Goal: Information Seeking & Learning: Find specific fact

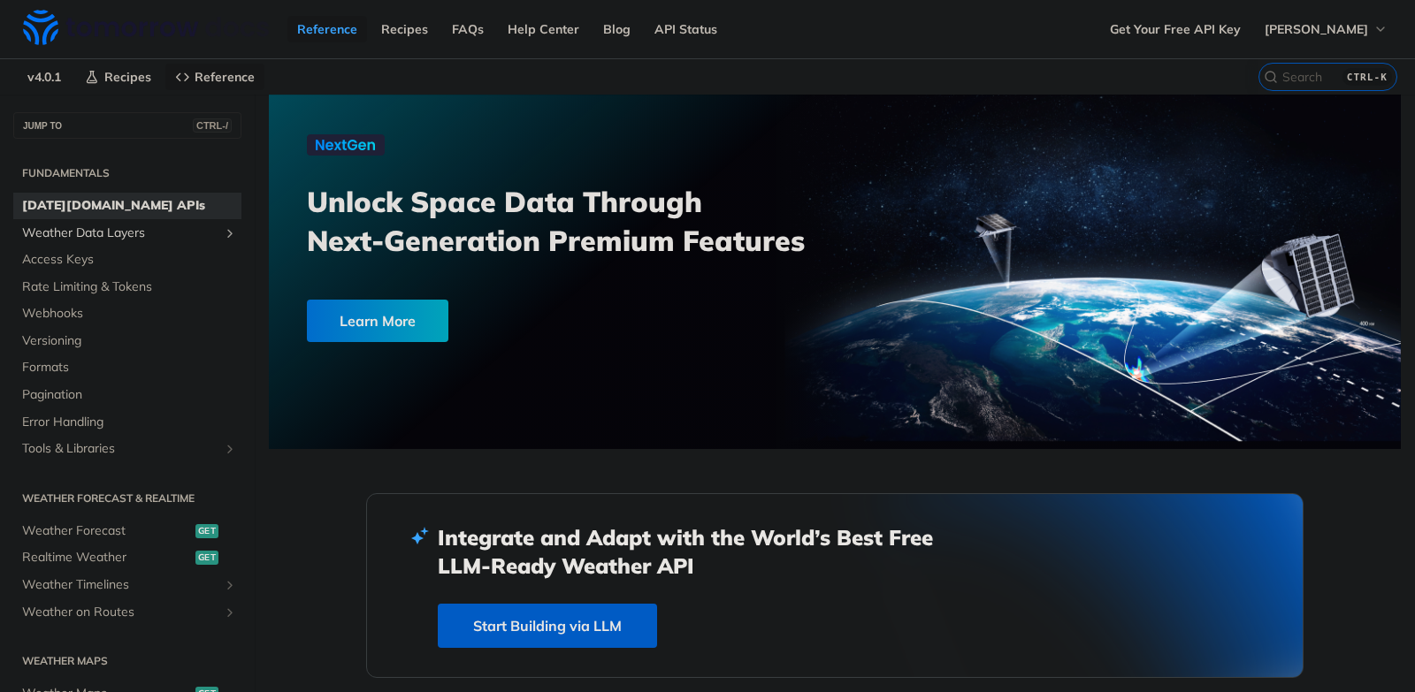
click at [160, 238] on span "Weather Data Layers" at bounding box center [120, 234] width 196 height 18
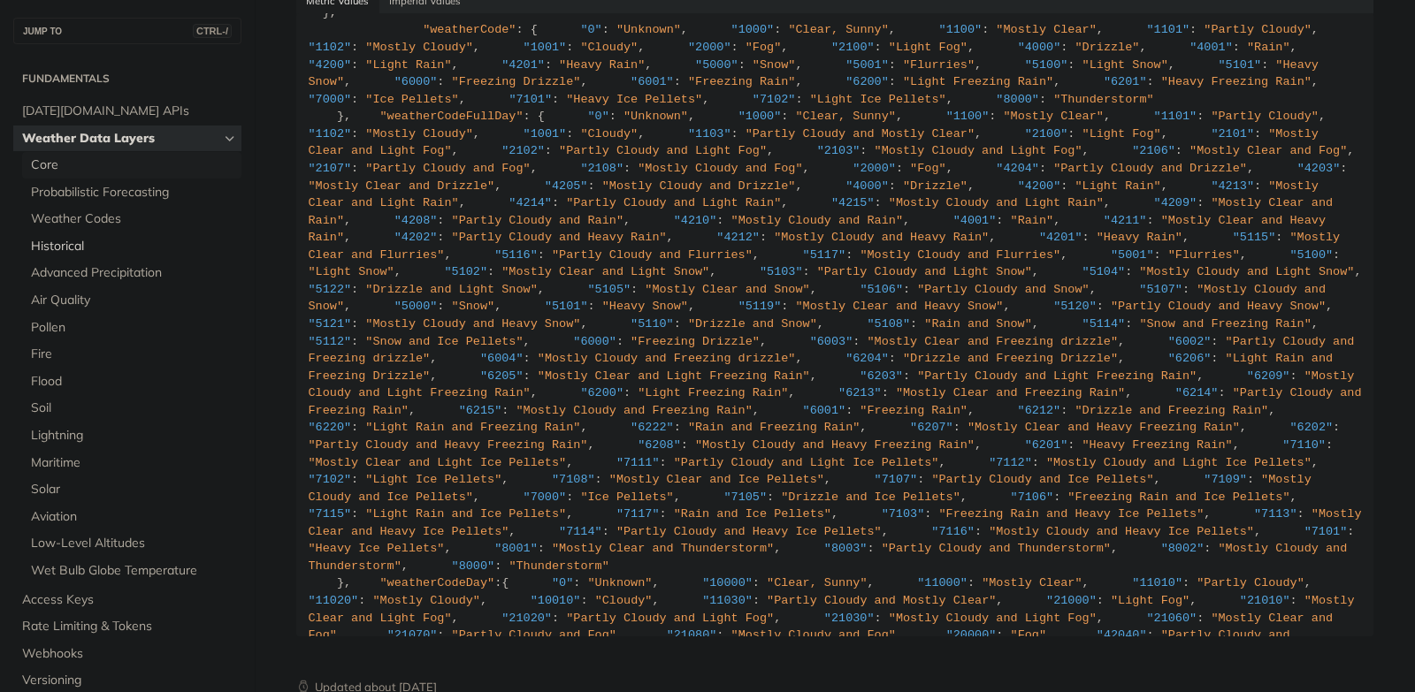
click at [40, 160] on span "Core" at bounding box center [134, 165] width 206 height 18
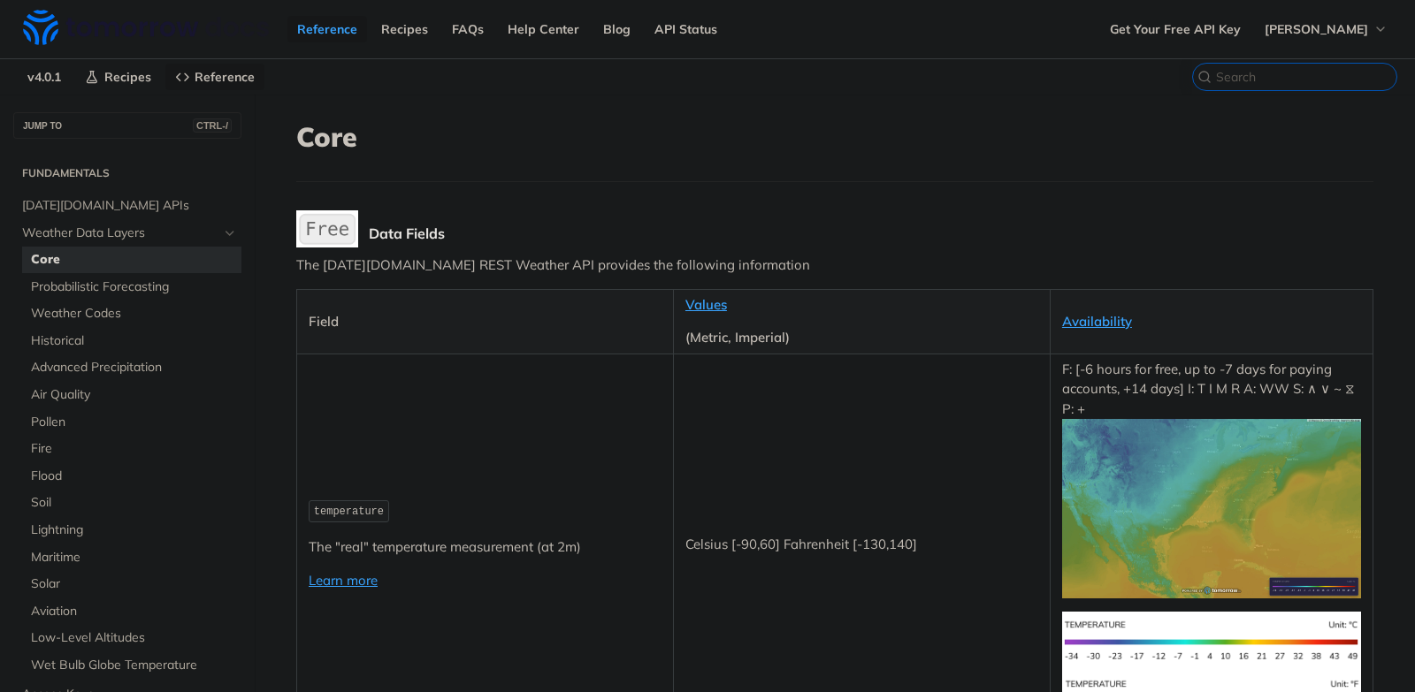
click at [1322, 77] on input "CTRL-K" at bounding box center [1306, 77] width 180 height 16
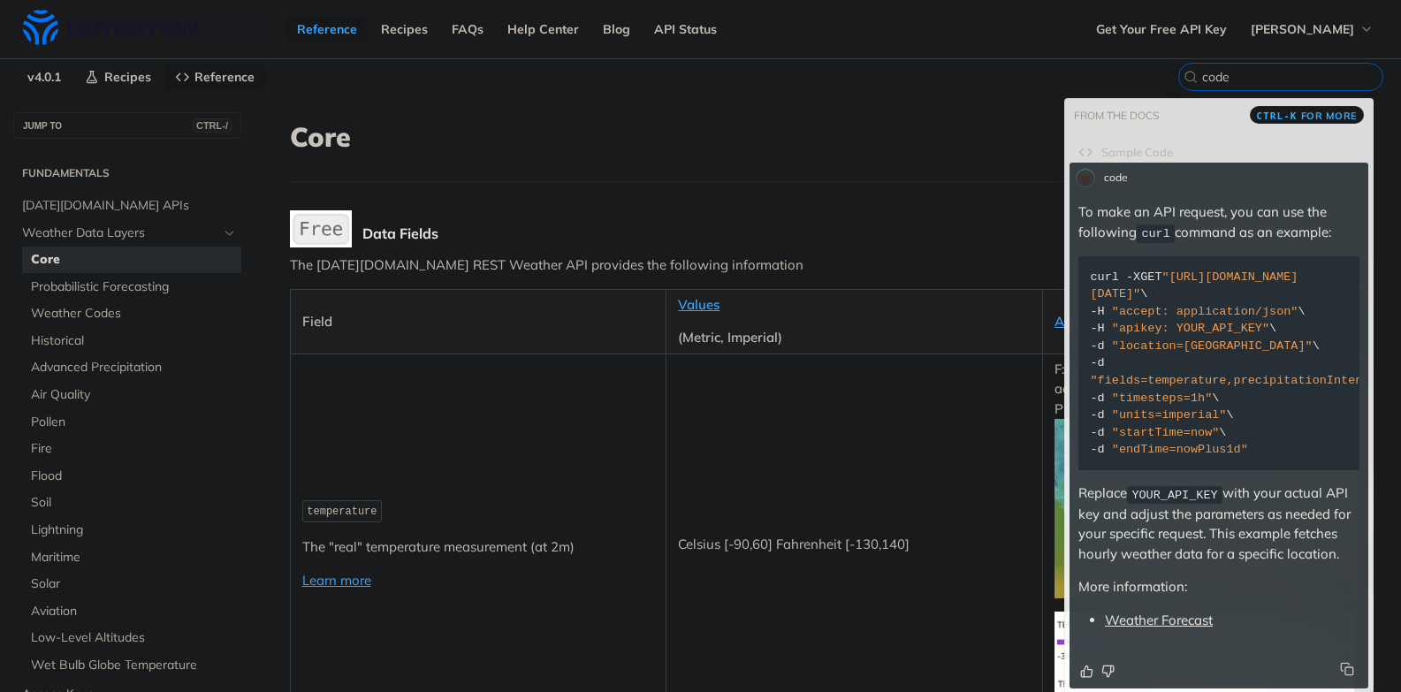
click at [1228, 73] on input "code" at bounding box center [1292, 77] width 180 height 16
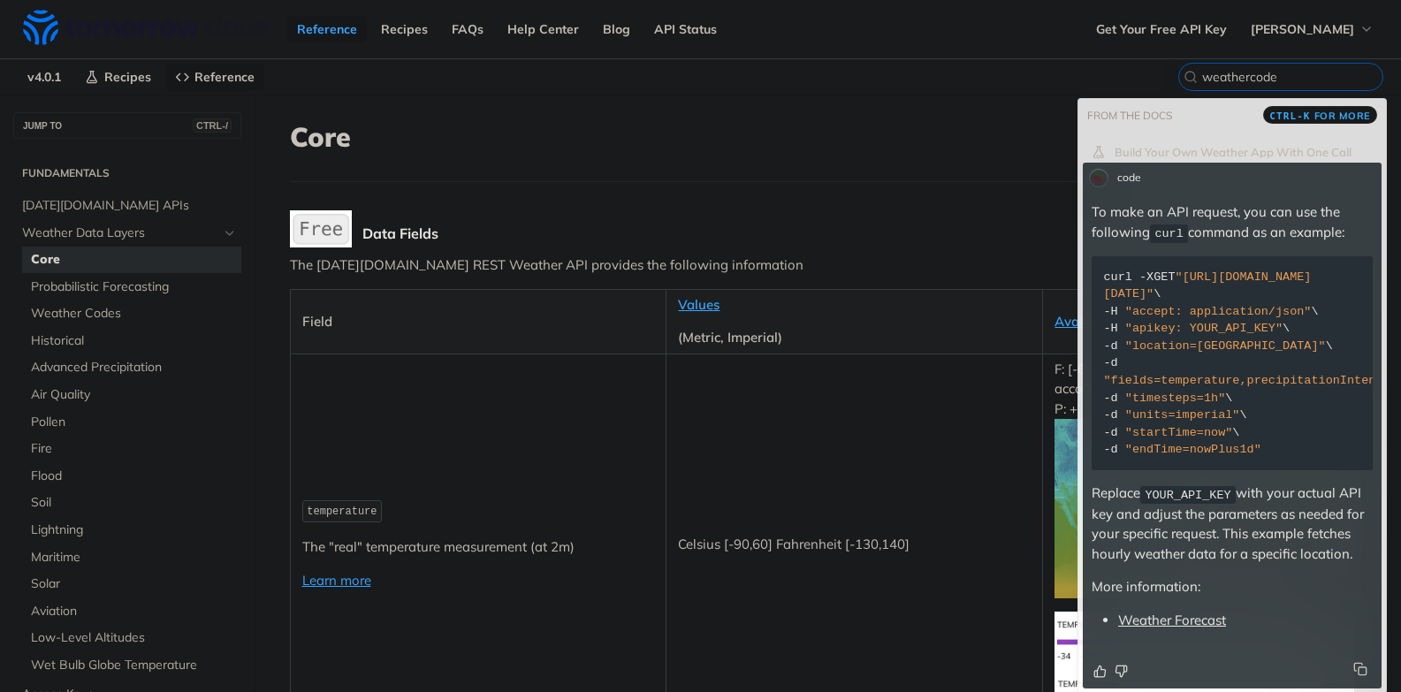
type input "weathercode"
click at [774, 138] on h1 "Core" at bounding box center [828, 137] width 1077 height 32
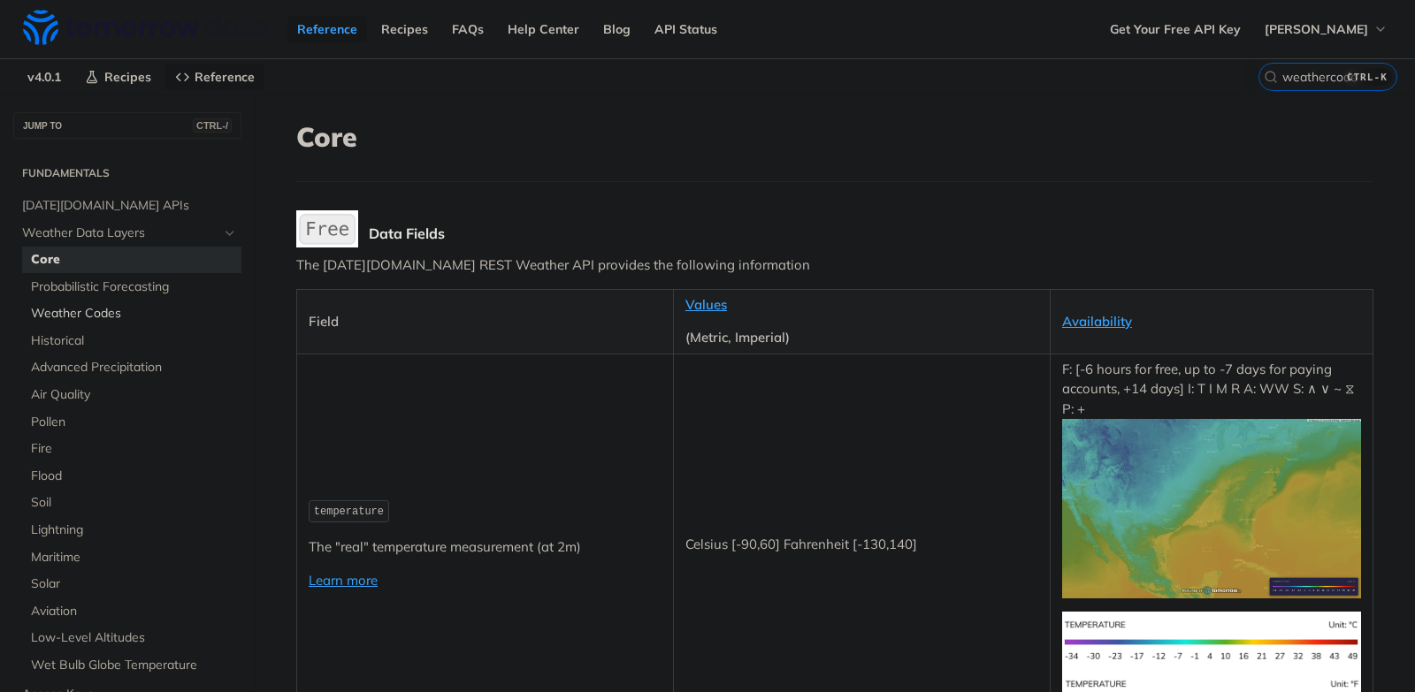
click at [102, 317] on span "Weather Codes" at bounding box center [134, 314] width 206 height 18
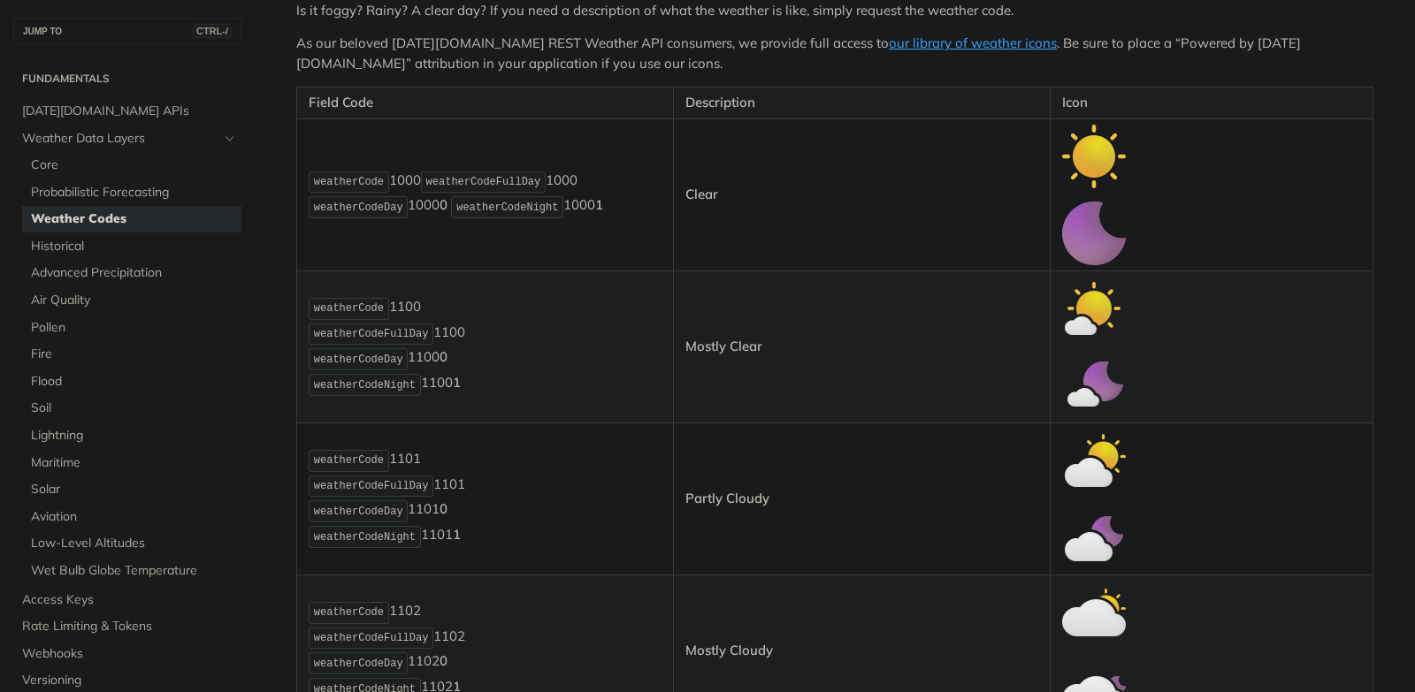
scroll to position [365, 0]
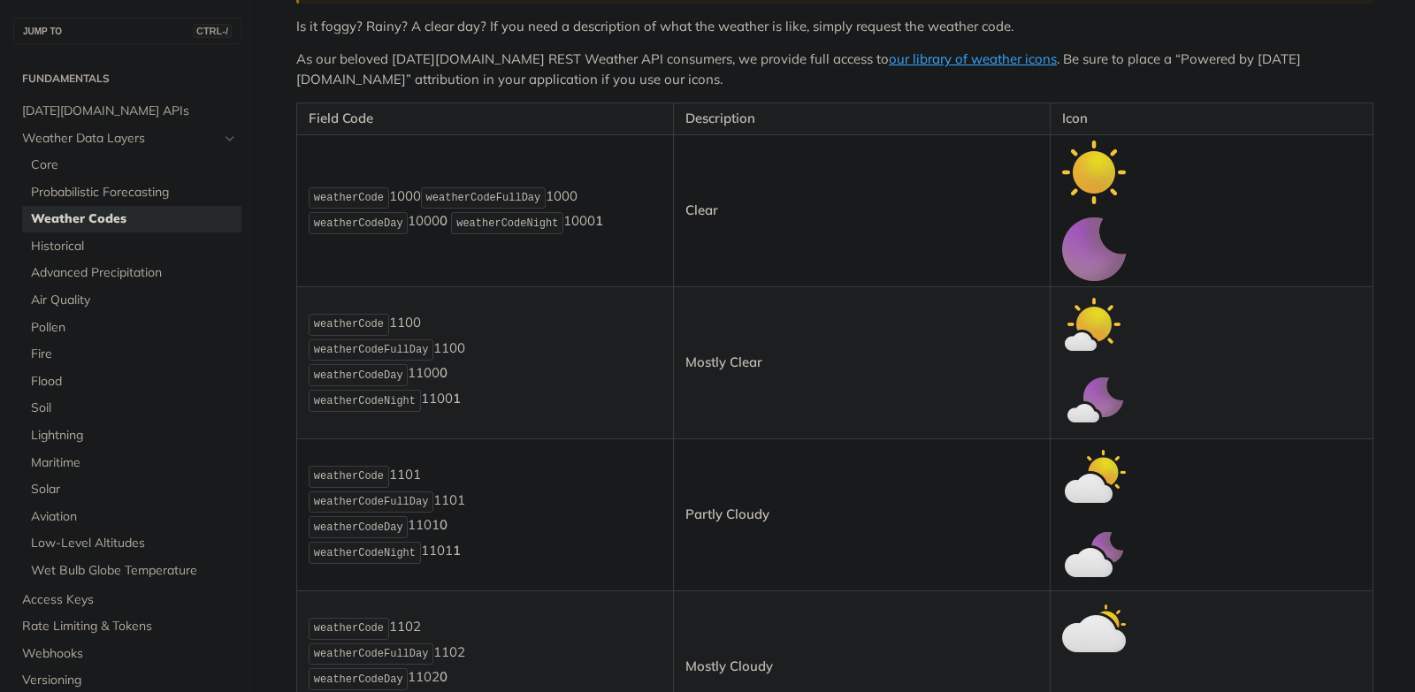
click at [730, 514] on strong "Partly Cloudy" at bounding box center [727, 514] width 84 height 17
click at [821, 445] on td "Partly Cloudy" at bounding box center [861, 515] width 377 height 152
click at [702, 660] on strong "Mostly Cloudy" at bounding box center [729, 666] width 88 height 17
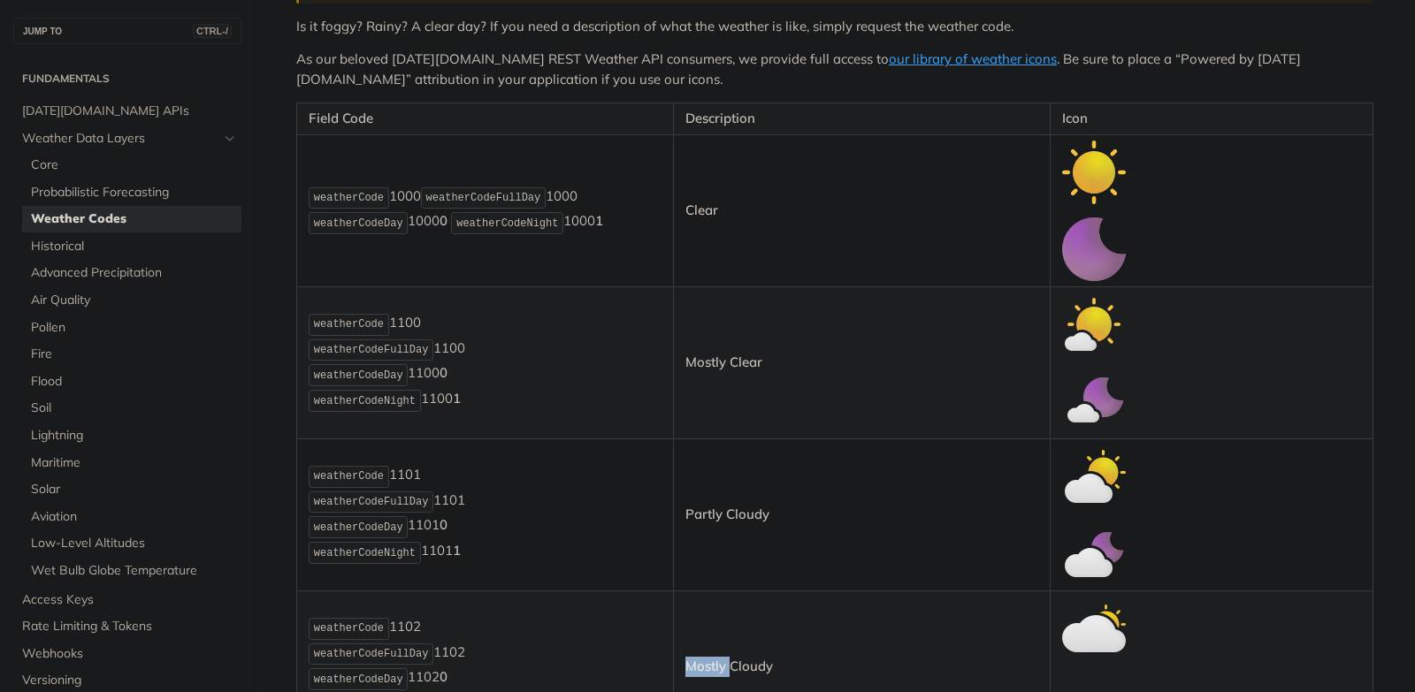
click at [702, 660] on strong "Mostly Cloudy" at bounding box center [729, 666] width 88 height 17
click at [706, 666] on strong "Mostly Cloudy" at bounding box center [729, 666] width 88 height 17
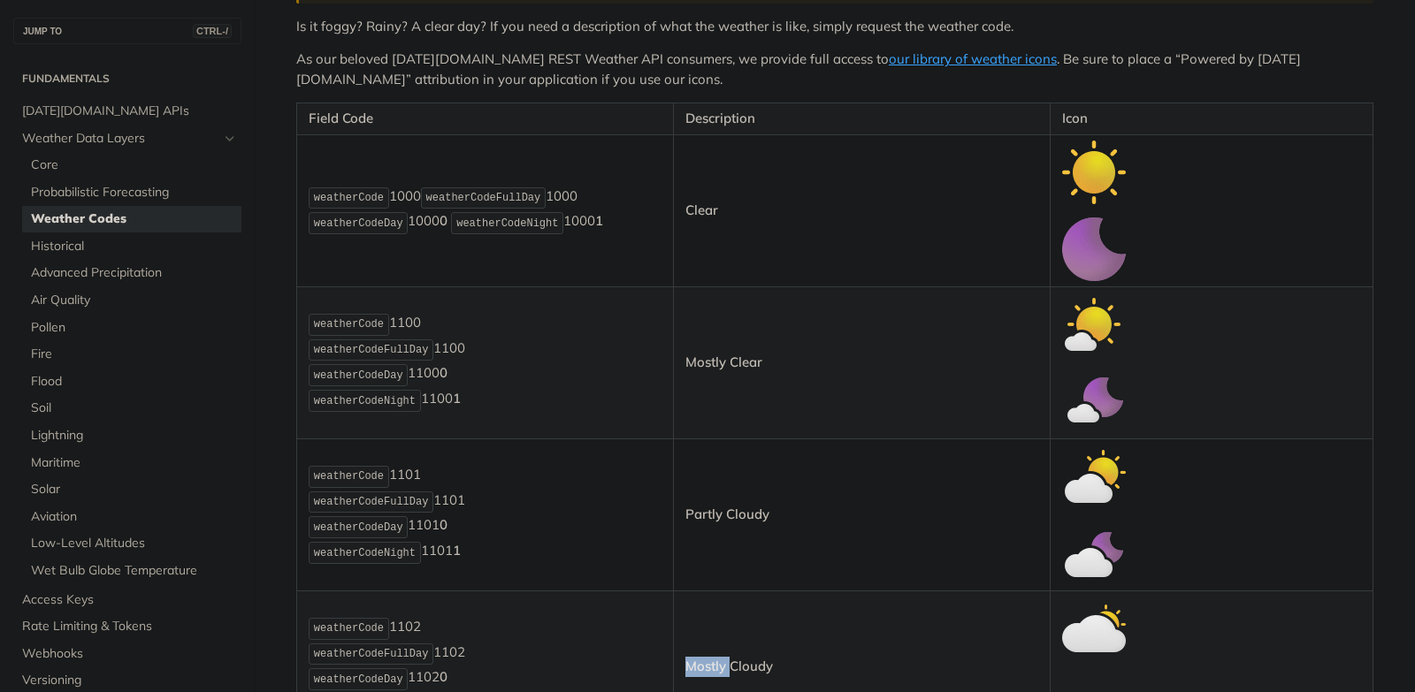
click at [706, 666] on strong "Mostly Cloudy" at bounding box center [729, 666] width 88 height 17
click at [976, 226] on td "Clear" at bounding box center [861, 210] width 377 height 152
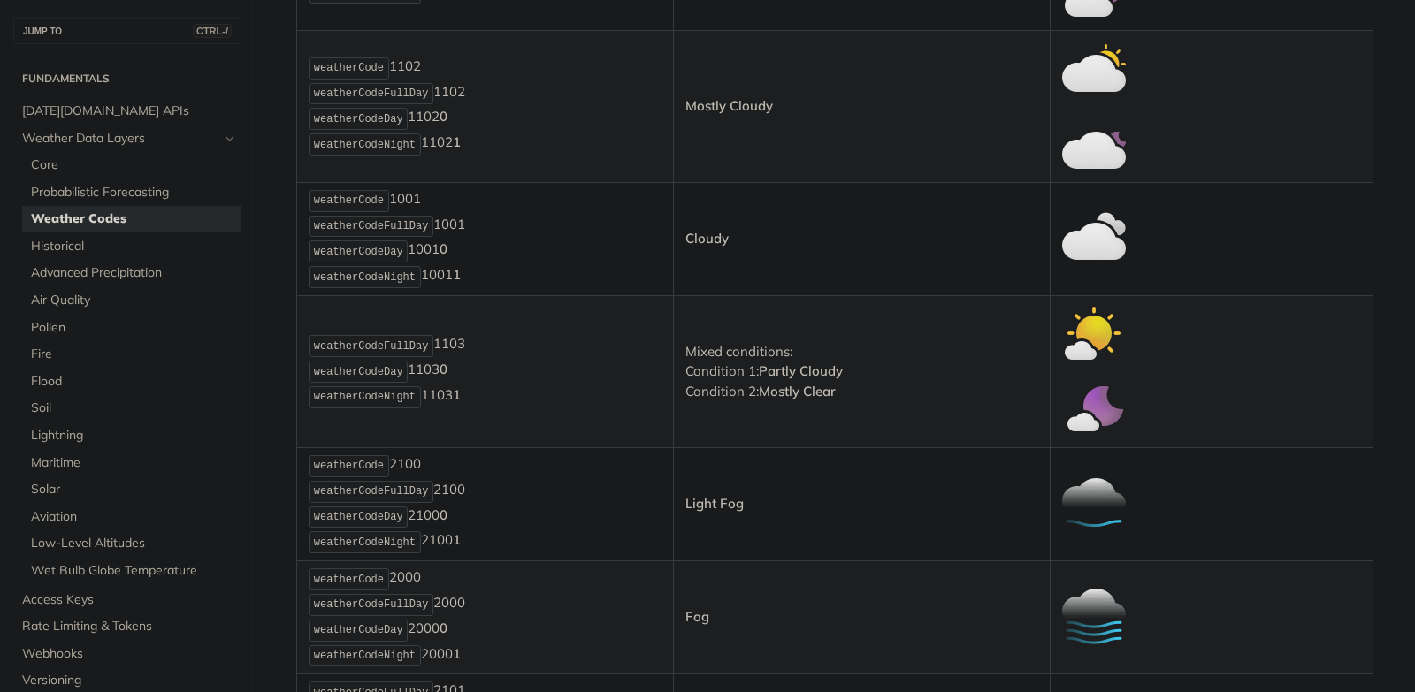
scroll to position [931, 0]
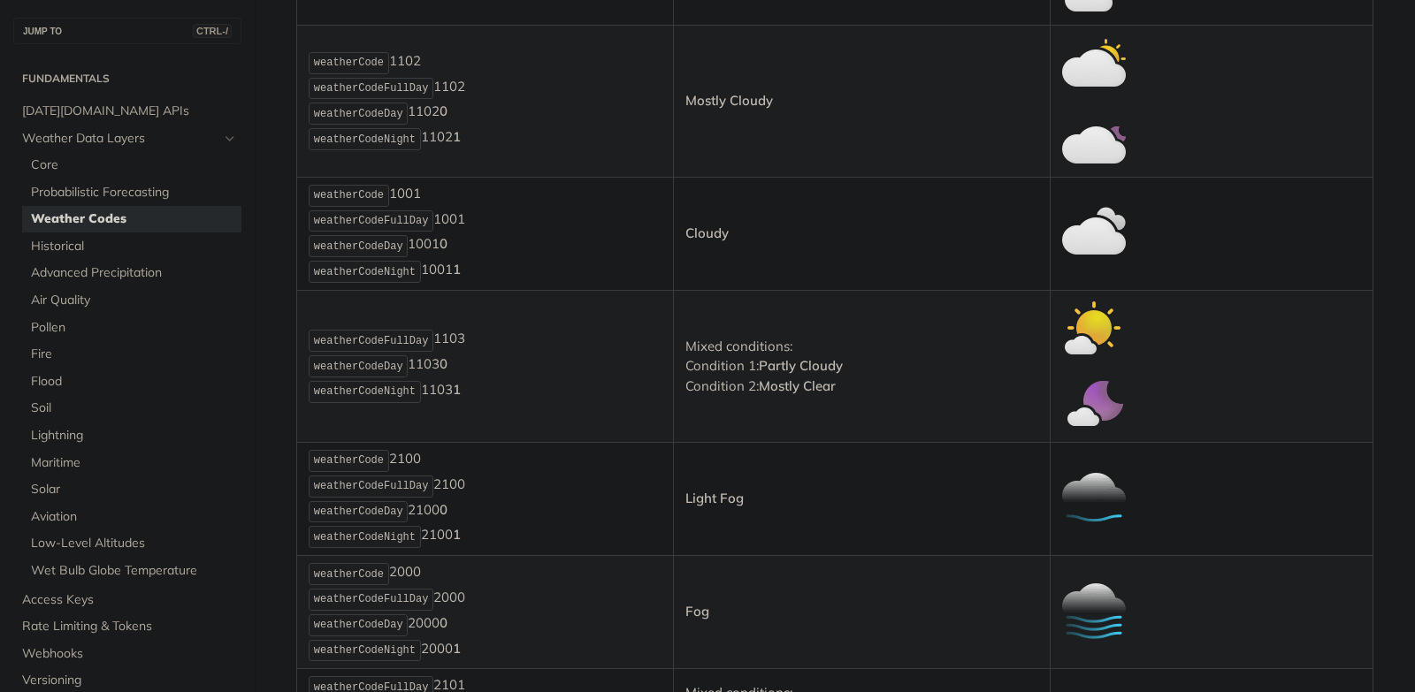
click at [534, 412] on td "weatherCodeFullDay 1103 weatherCodeDay 1103 0 weatherCodeNight 1103 1" at bounding box center [485, 367] width 377 height 152
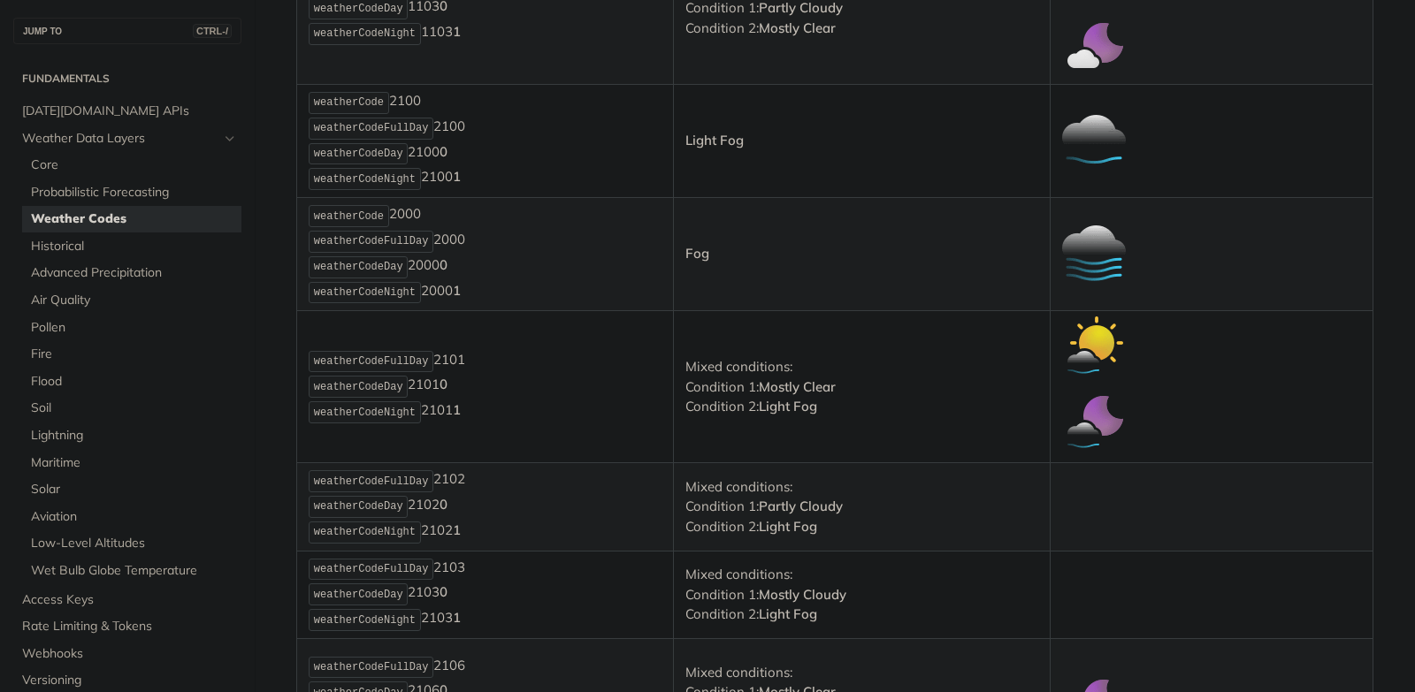
scroll to position [1279, 0]
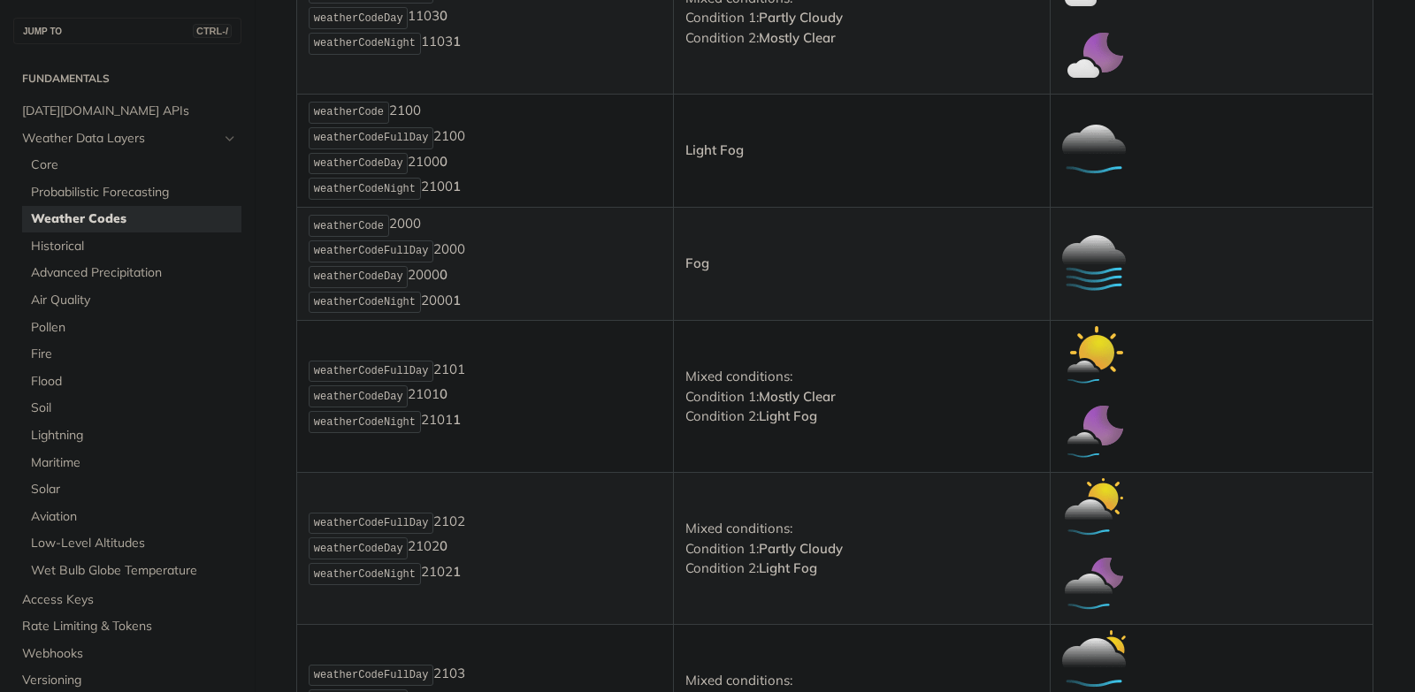
click at [1077, 267] on img "Expand image" at bounding box center [1094, 265] width 64 height 64
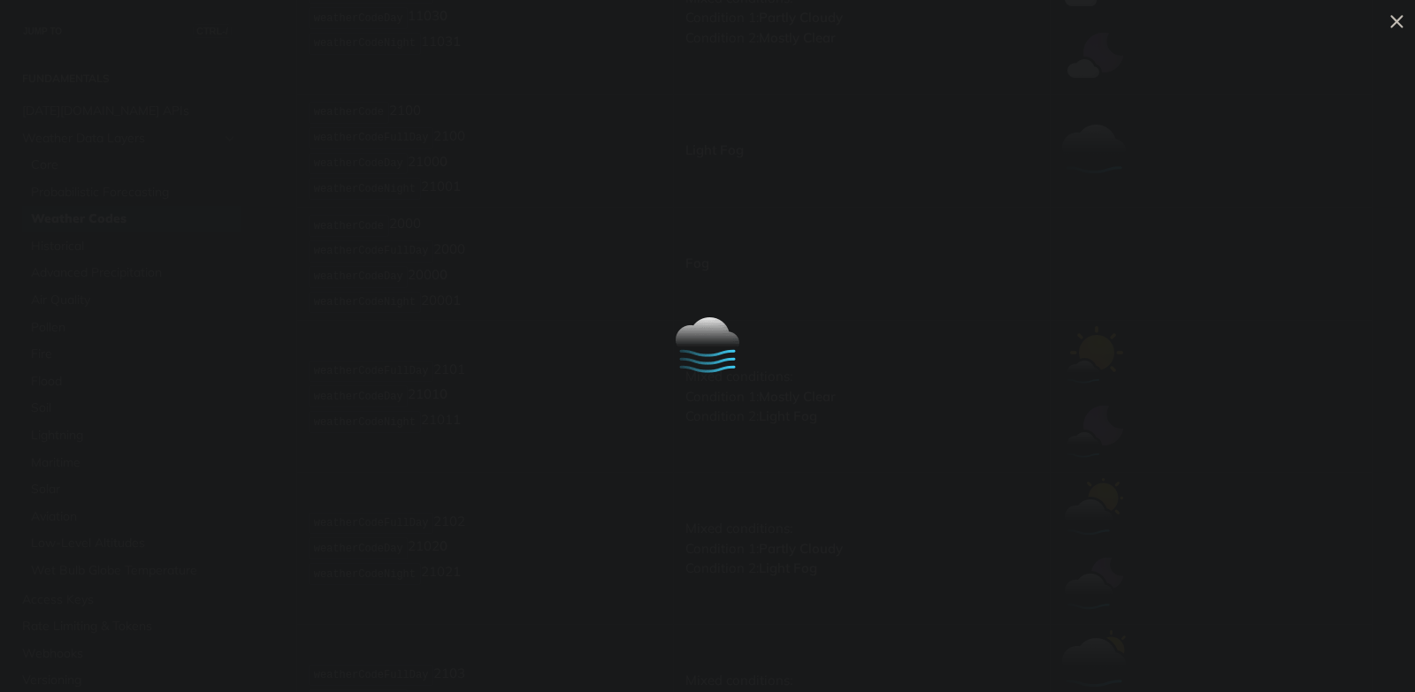
click at [706, 350] on img "Collapse image" at bounding box center [708, 347] width 64 height 64
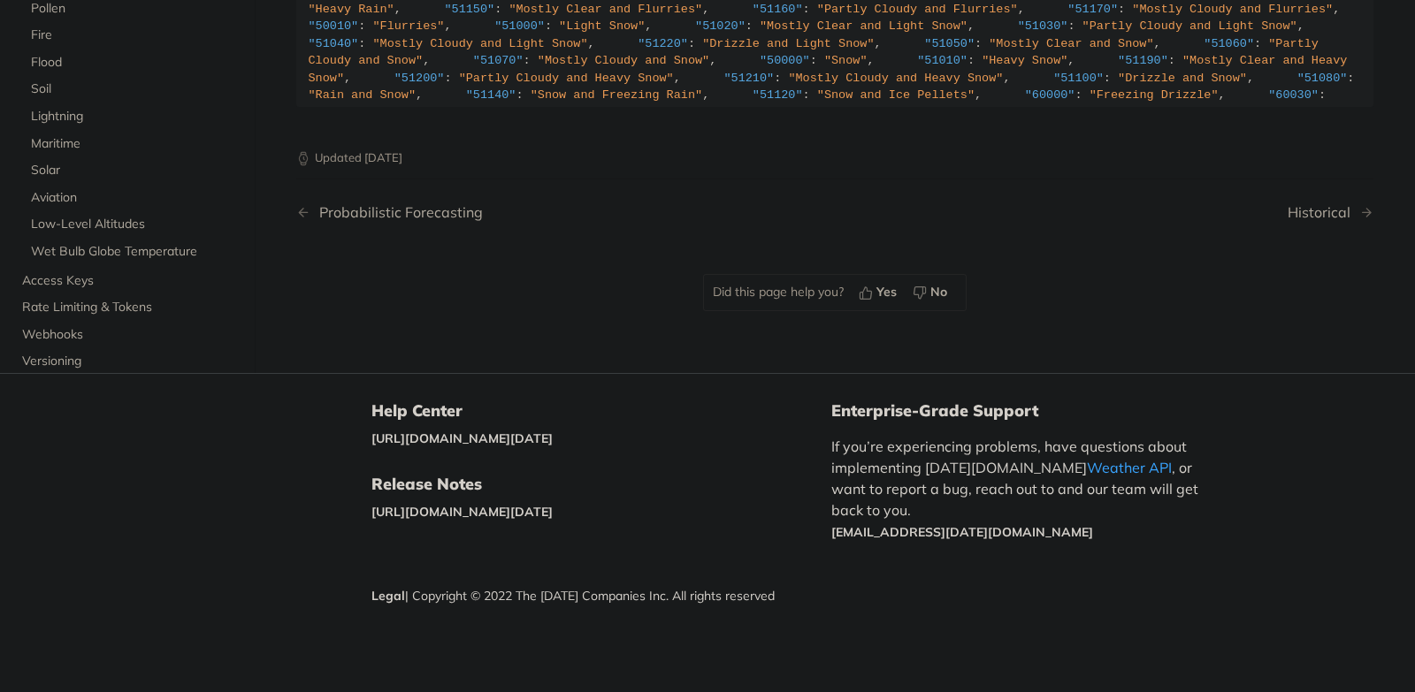
scroll to position [149, 0]
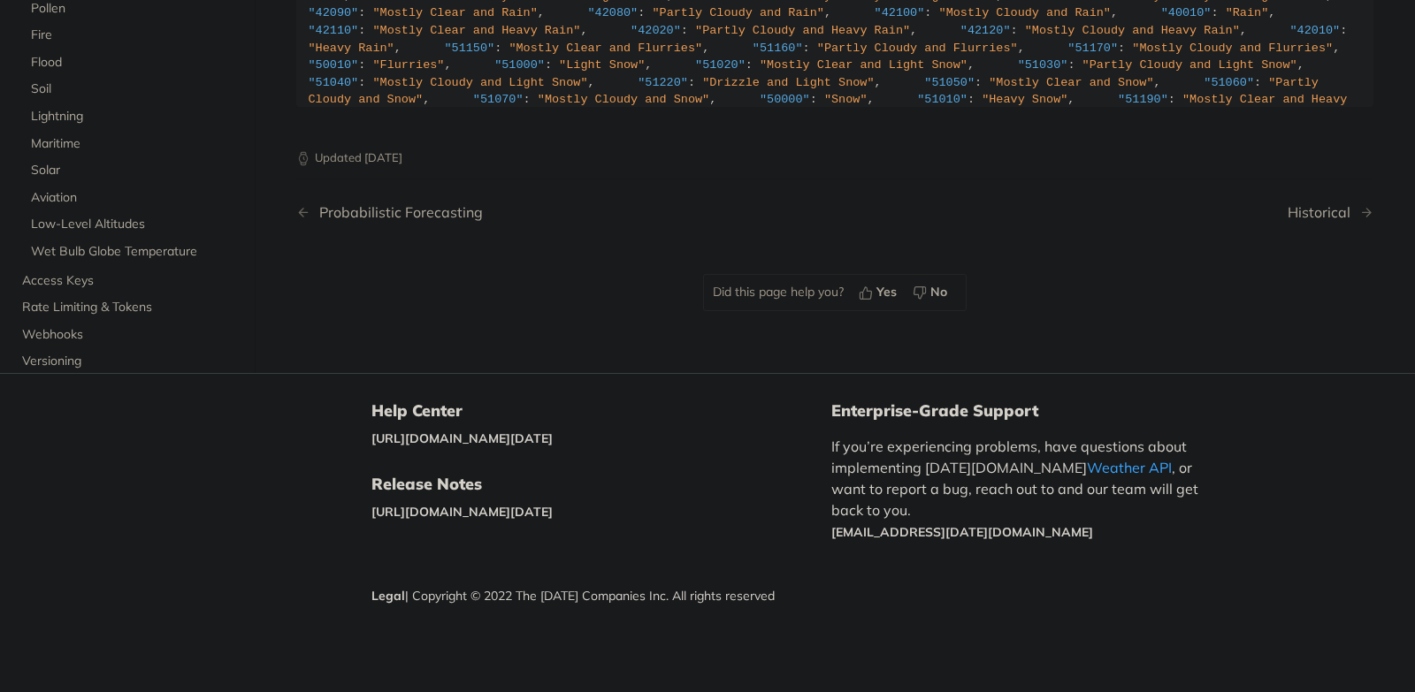
click at [663, 488] on div ""weatherCode" : { "0" : "Unknown" , "1000" : "Clear, Sunny" , "1100" : "Mostly …" at bounding box center [835, 99] width 1053 height 1505
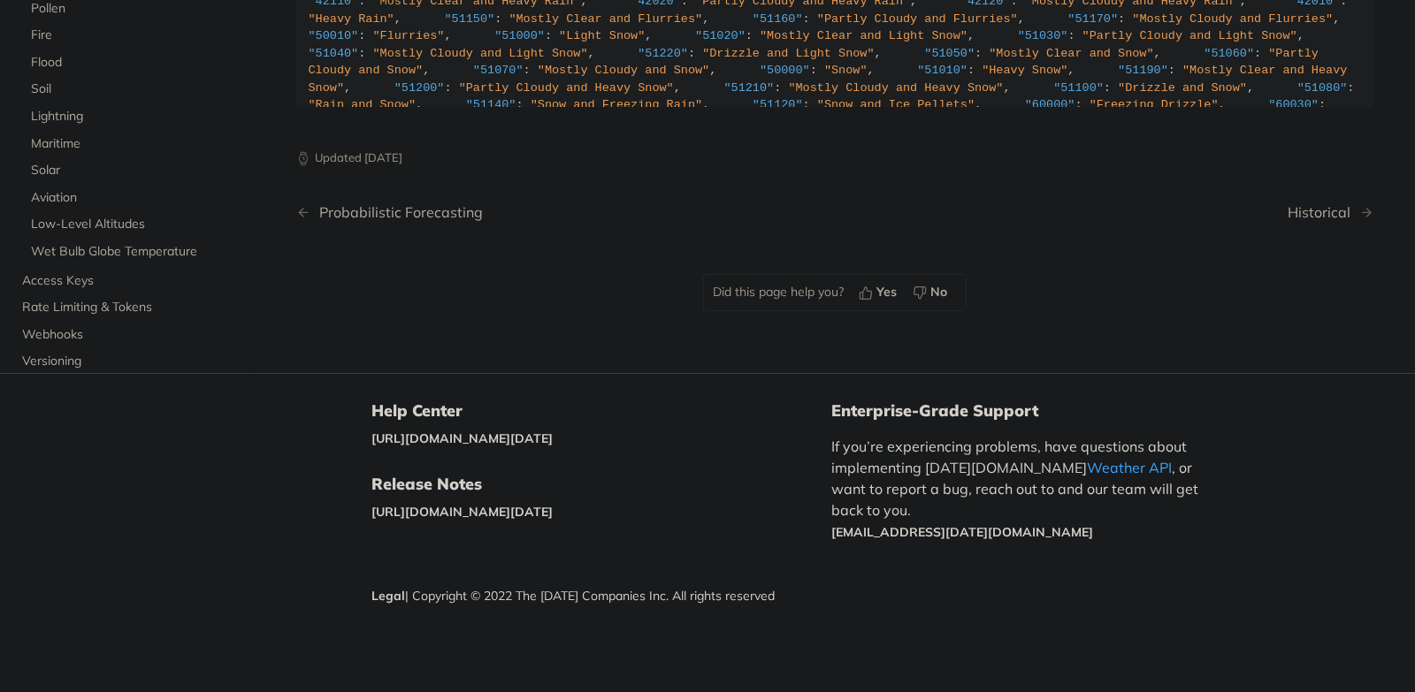
scroll to position [188, 0]
